Goal: Find contact information: Find contact information

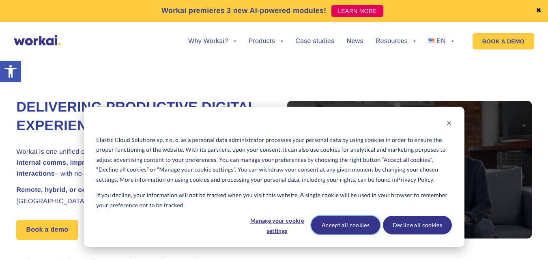
click at [346, 222] on button "Accept all cookies" at bounding box center [345, 225] width 69 height 19
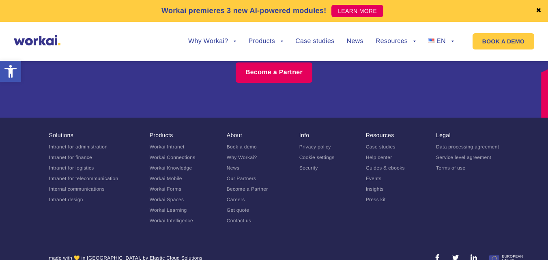
scroll to position [5132, 0]
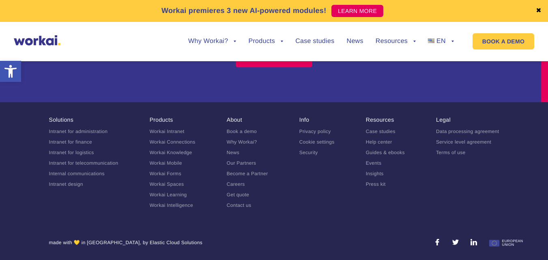
click at [136, 69] on div "Join our partner network Is helping companies leverage cloud technologies to me…" at bounding box center [274, 21] width 548 height 164
click at [237, 205] on link "Contact us" at bounding box center [239, 206] width 25 height 6
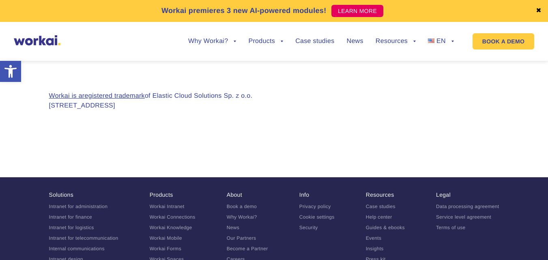
scroll to position [771, 0]
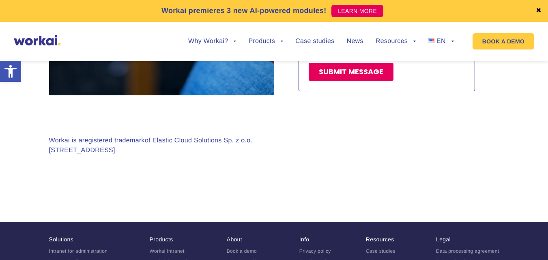
drag, startPoint x: 47, startPoint y: 138, endPoint x: 206, endPoint y: 144, distance: 158.4
click at [206, 144] on section "Workai is a registered trademark of Elastic Cloud Solutions Sp. z o.o. [STREET_…" at bounding box center [274, 152] width 548 height 114
copy p "[STREET_ADDRESS]"
